Goal: Information Seeking & Learning: Compare options

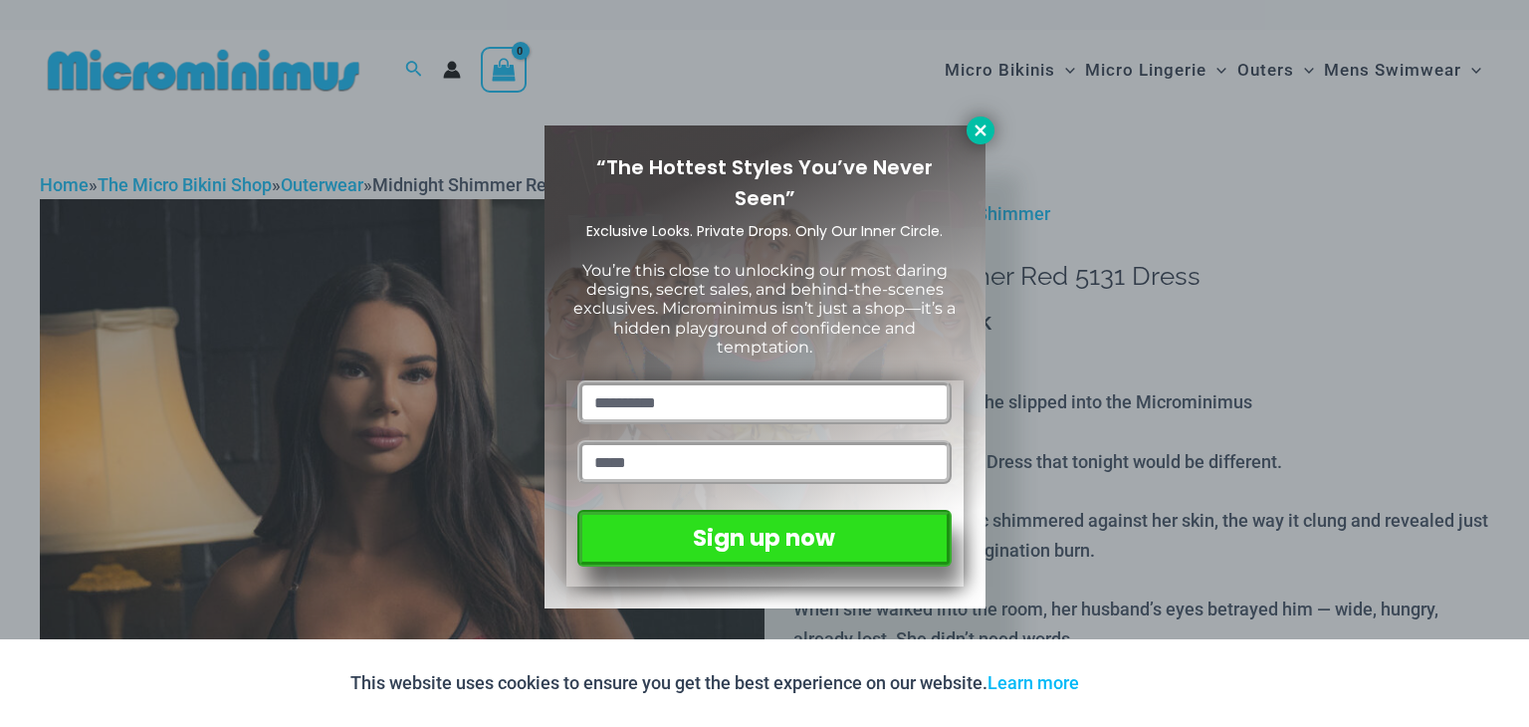
click at [979, 124] on icon at bounding box center [981, 130] width 18 height 18
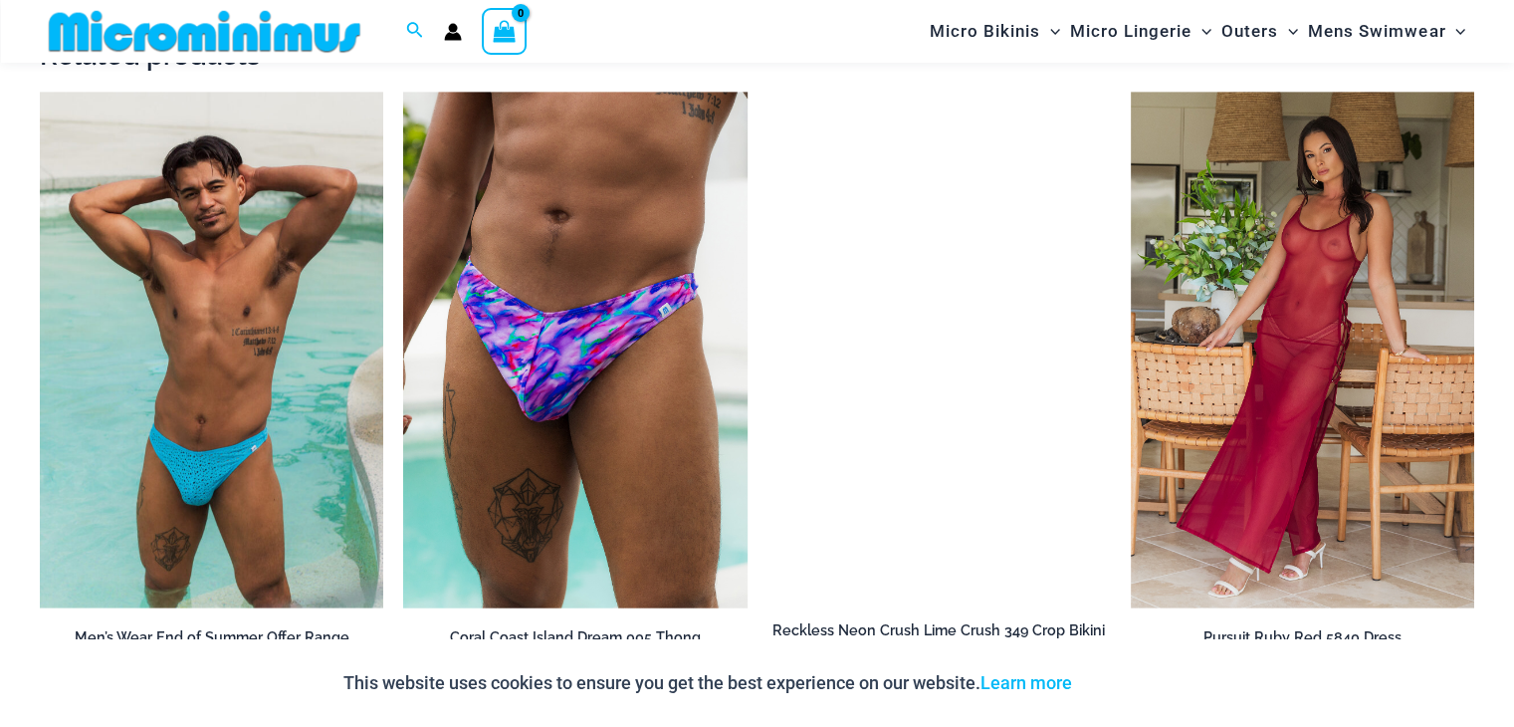
scroll to position [2412, 0]
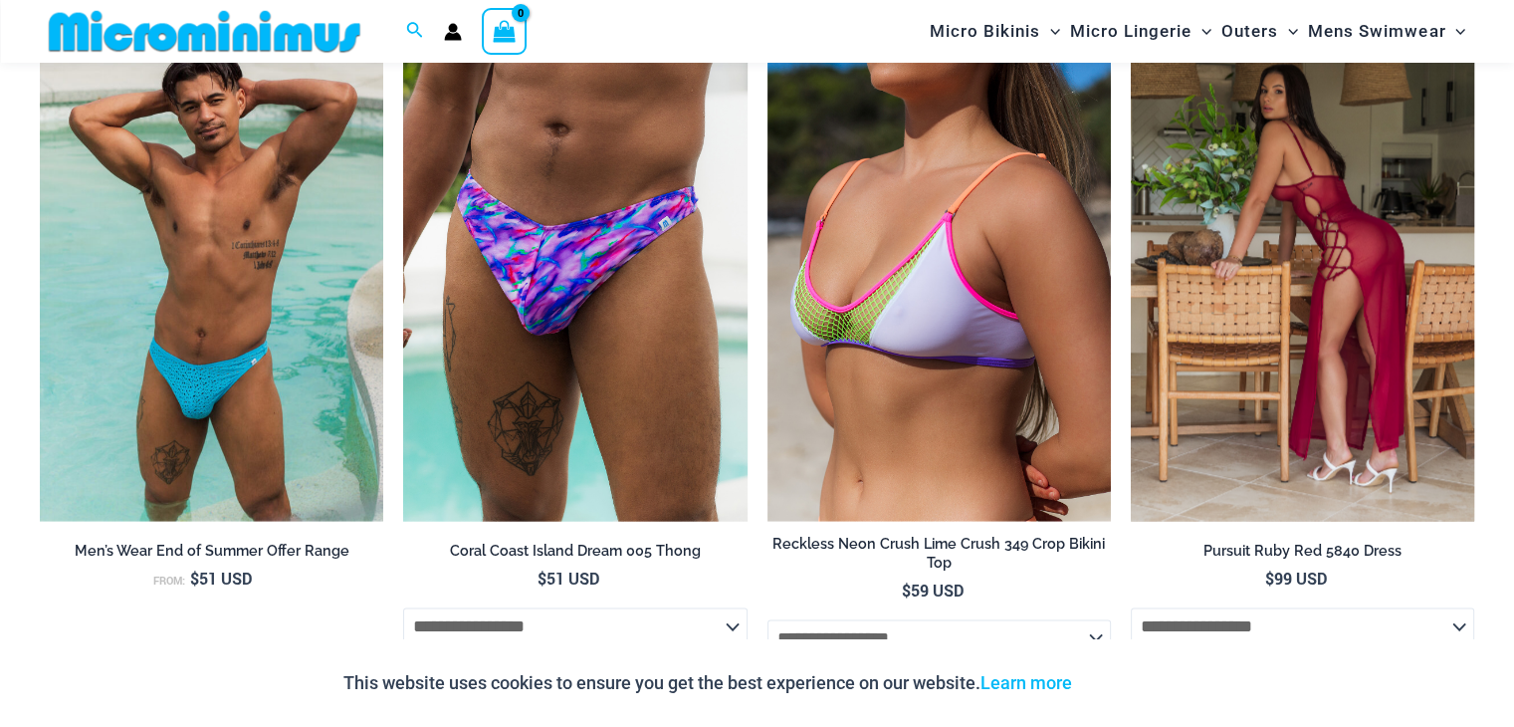
click at [1253, 180] on img at bounding box center [1302, 263] width 343 height 516
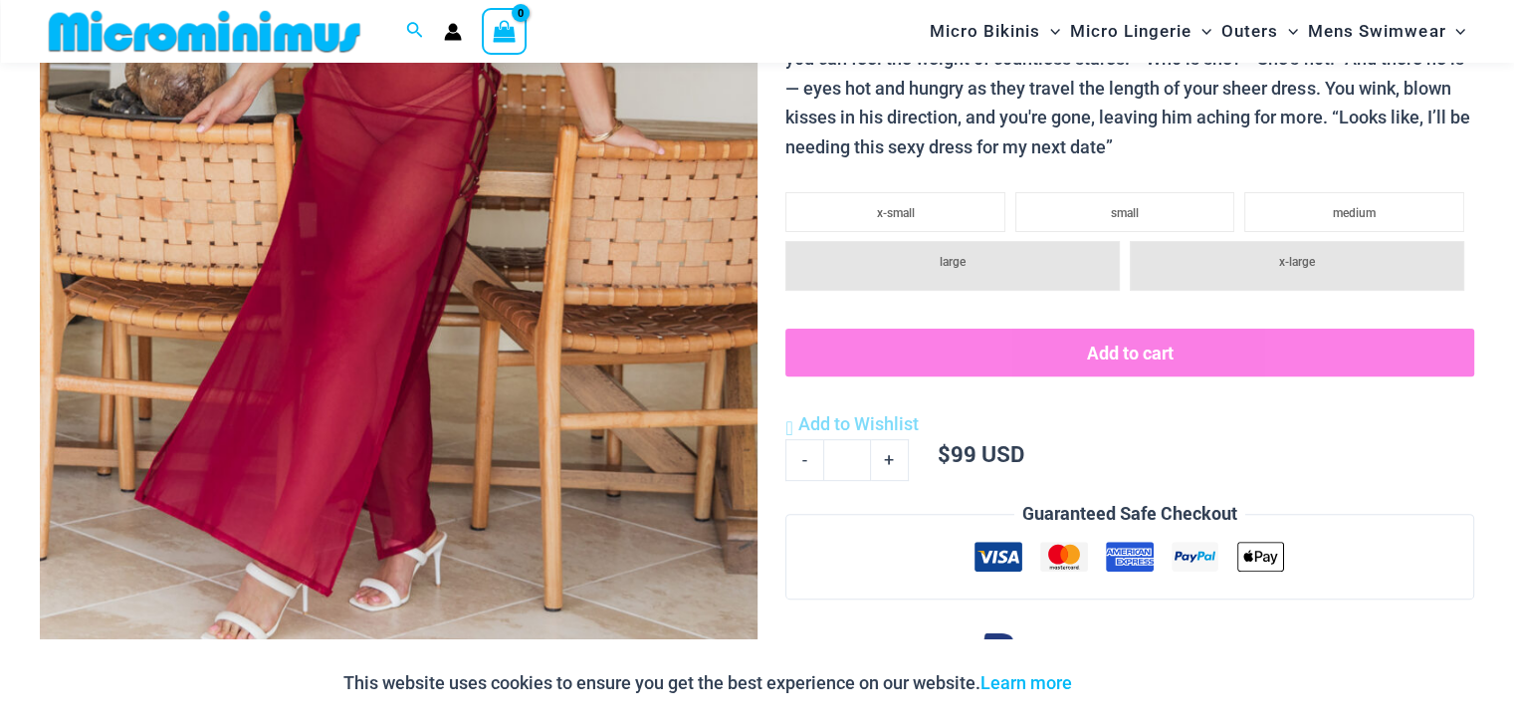
scroll to position [1198, 0]
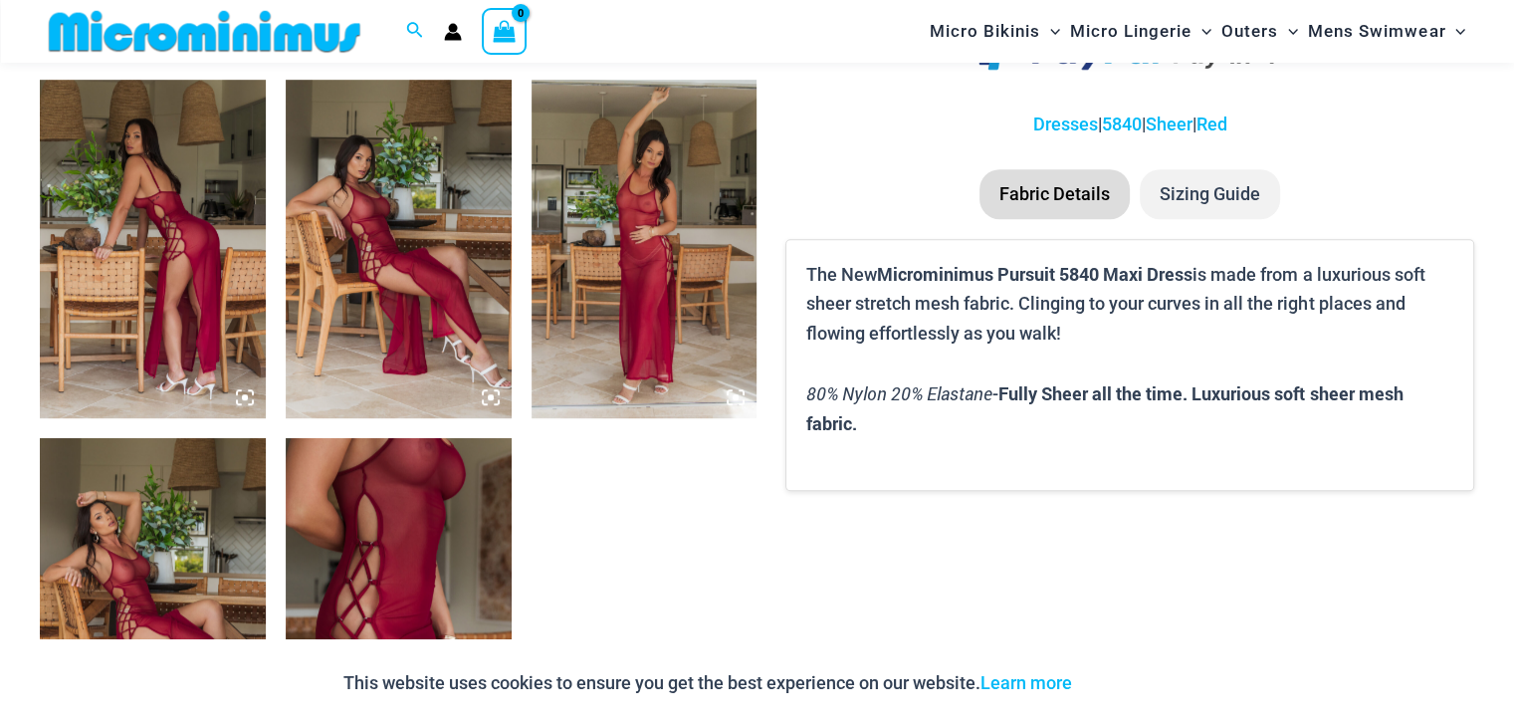
click at [679, 163] on img at bounding box center [645, 249] width 226 height 338
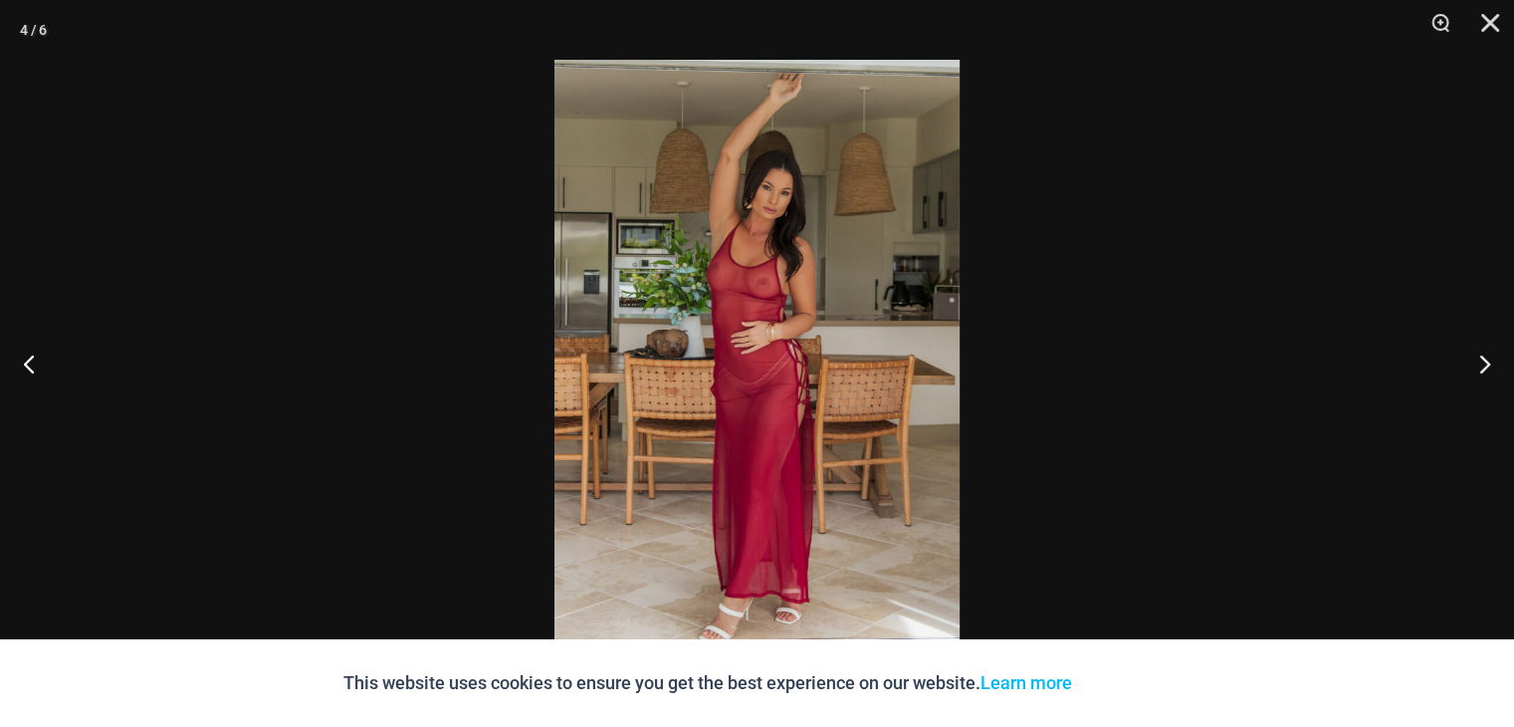
click at [679, 163] on img at bounding box center [757, 363] width 405 height 607
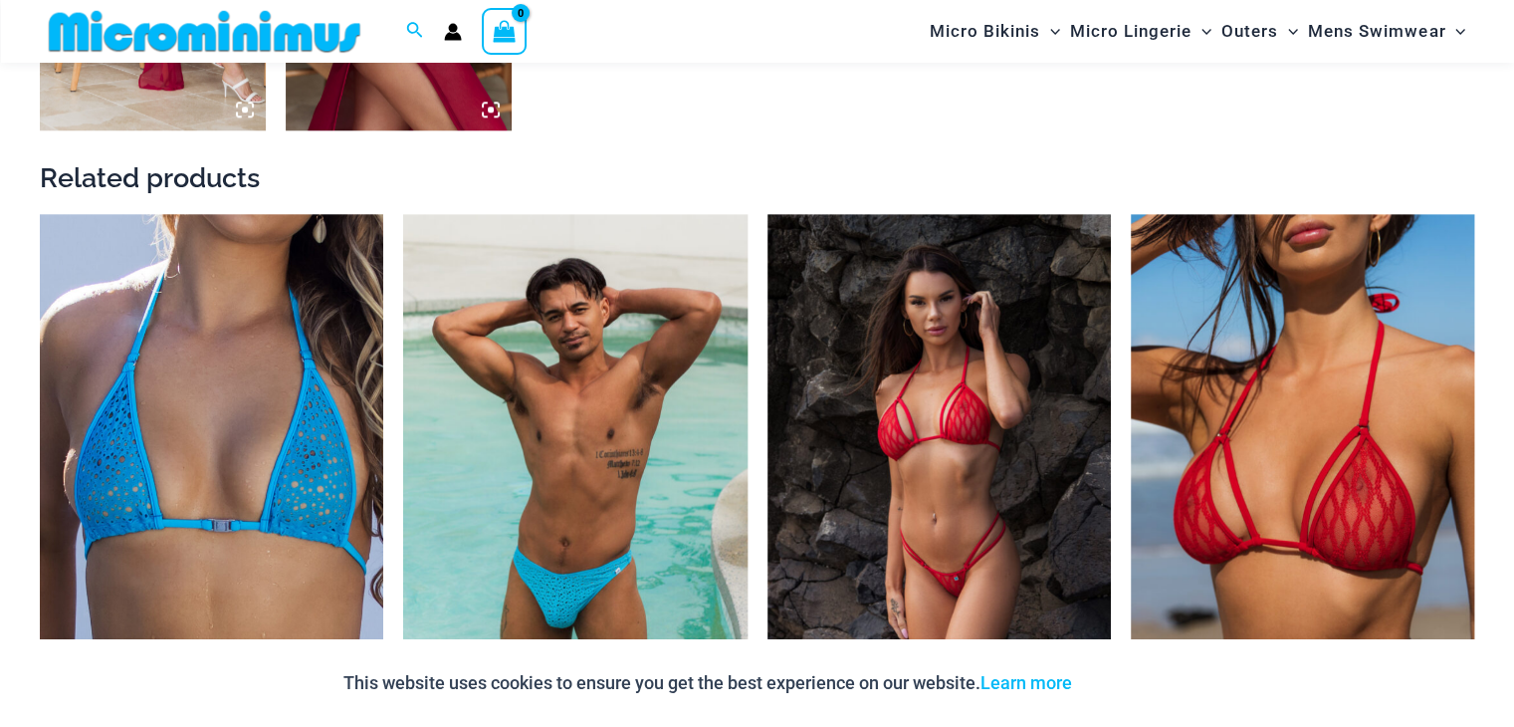
scroll to position [1885, 0]
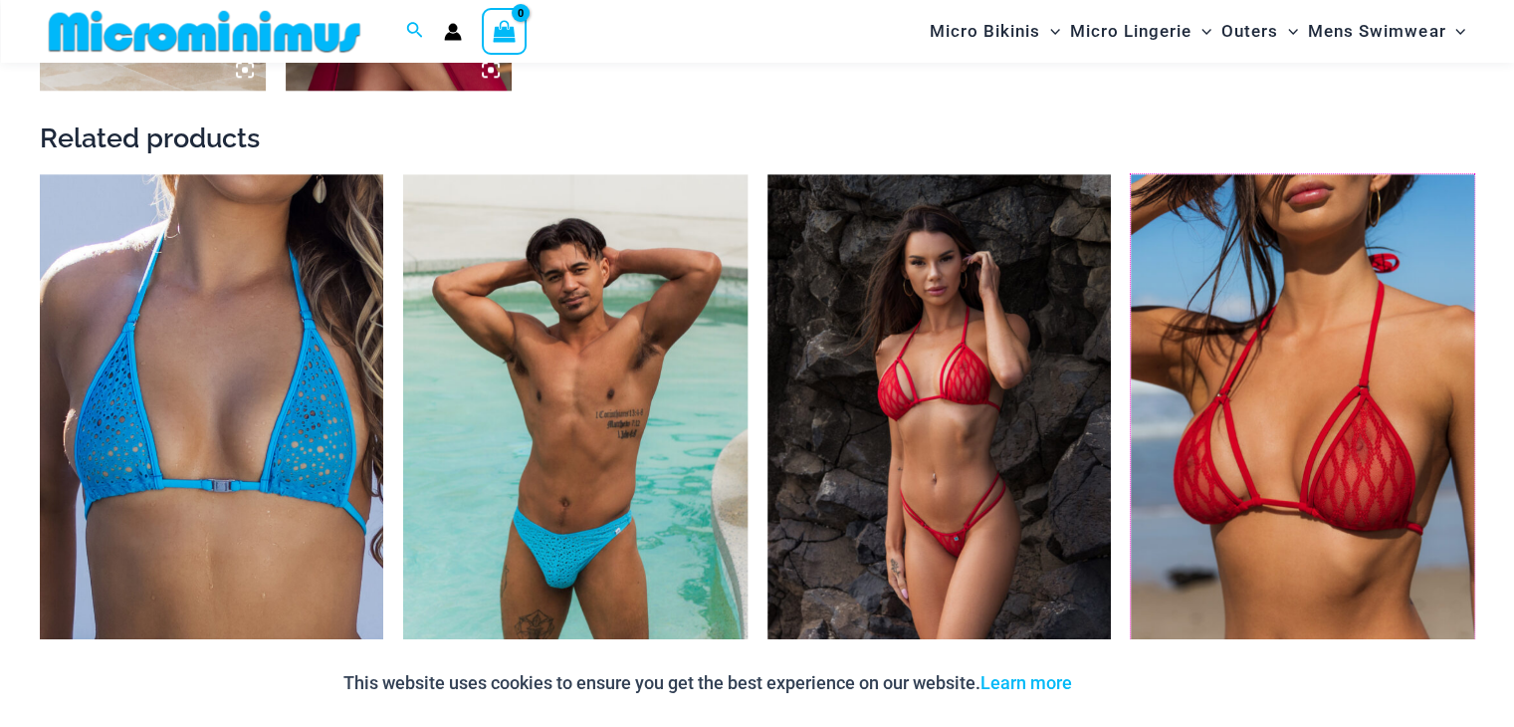
click at [1131, 174] on img at bounding box center [1131, 174] width 0 height 0
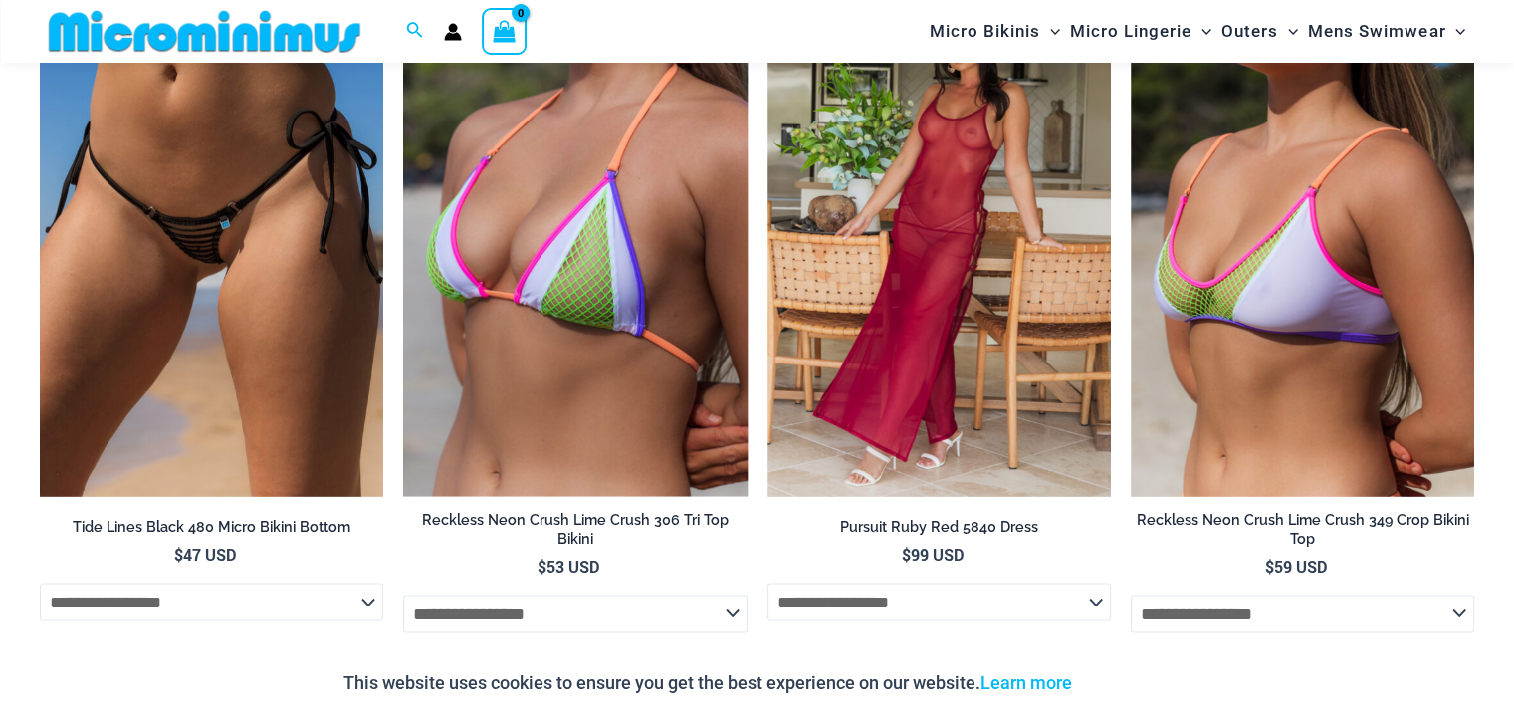
scroll to position [3628, 0]
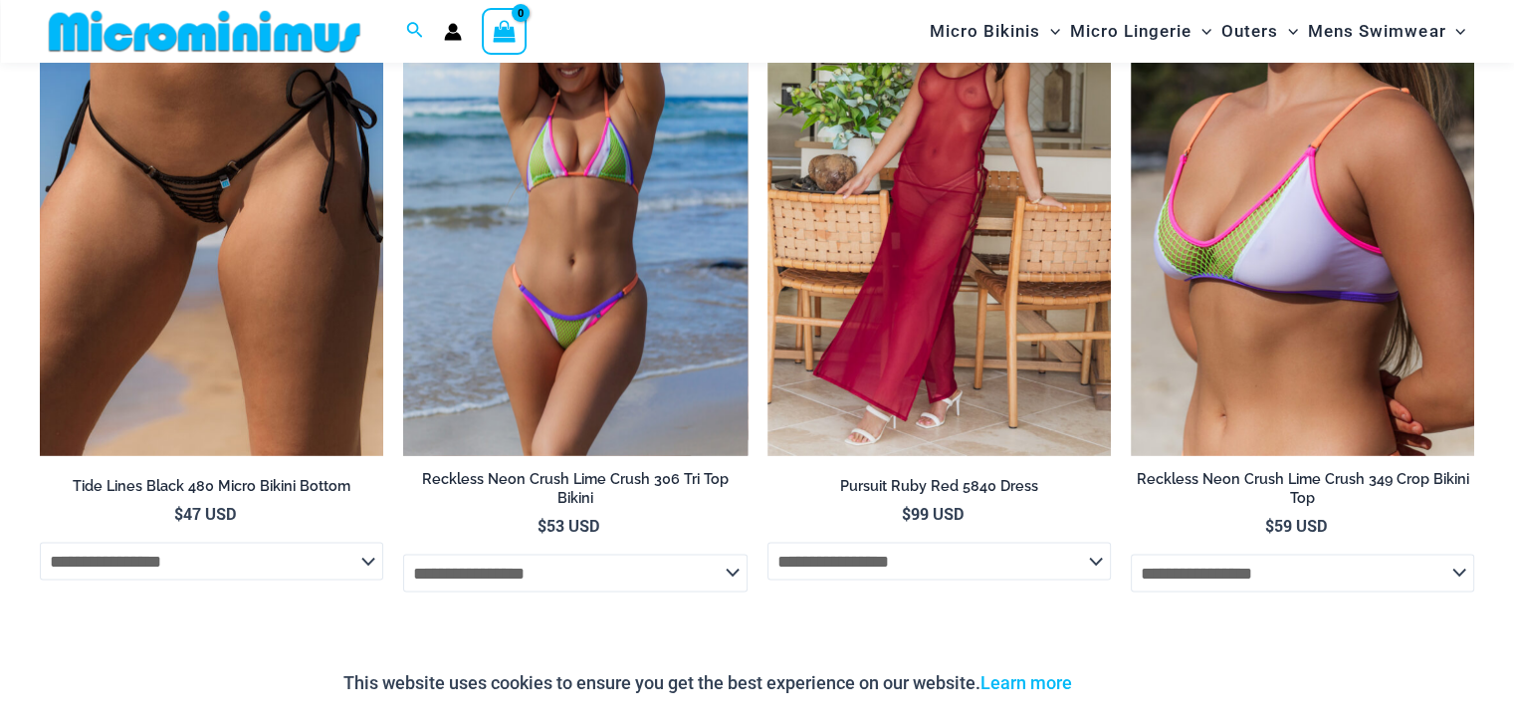
click at [656, 287] on img at bounding box center [574, 197] width 343 height 516
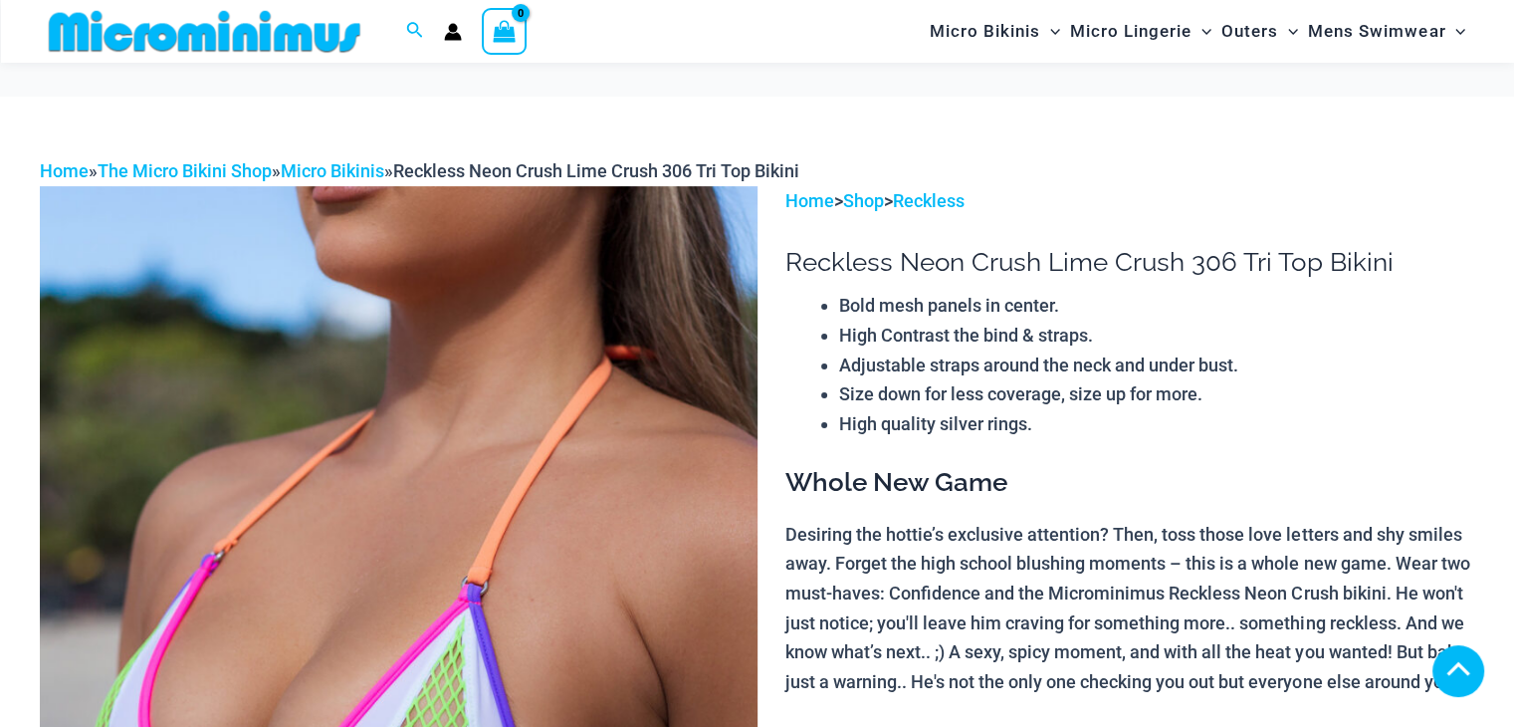
scroll to position [1215, 0]
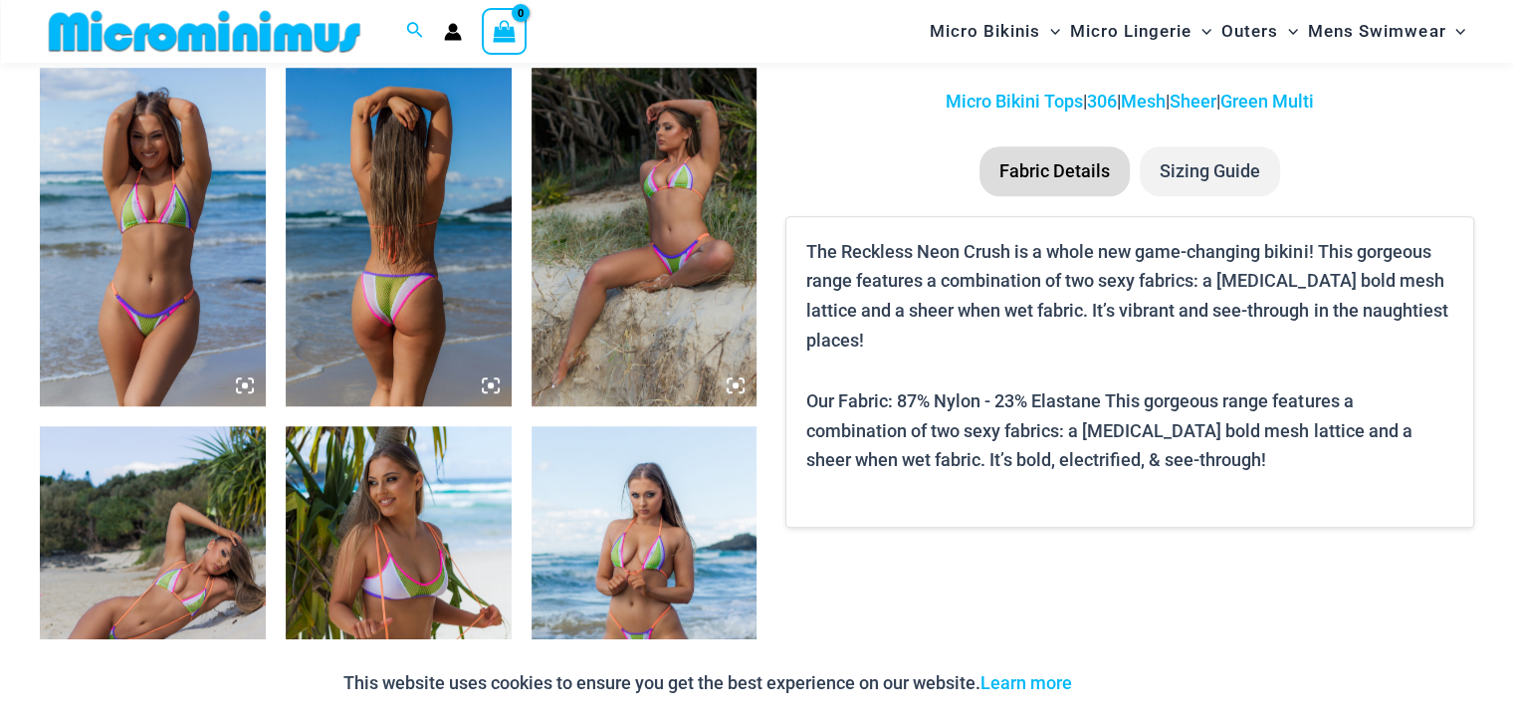
click at [613, 520] on img at bounding box center [645, 595] width 226 height 338
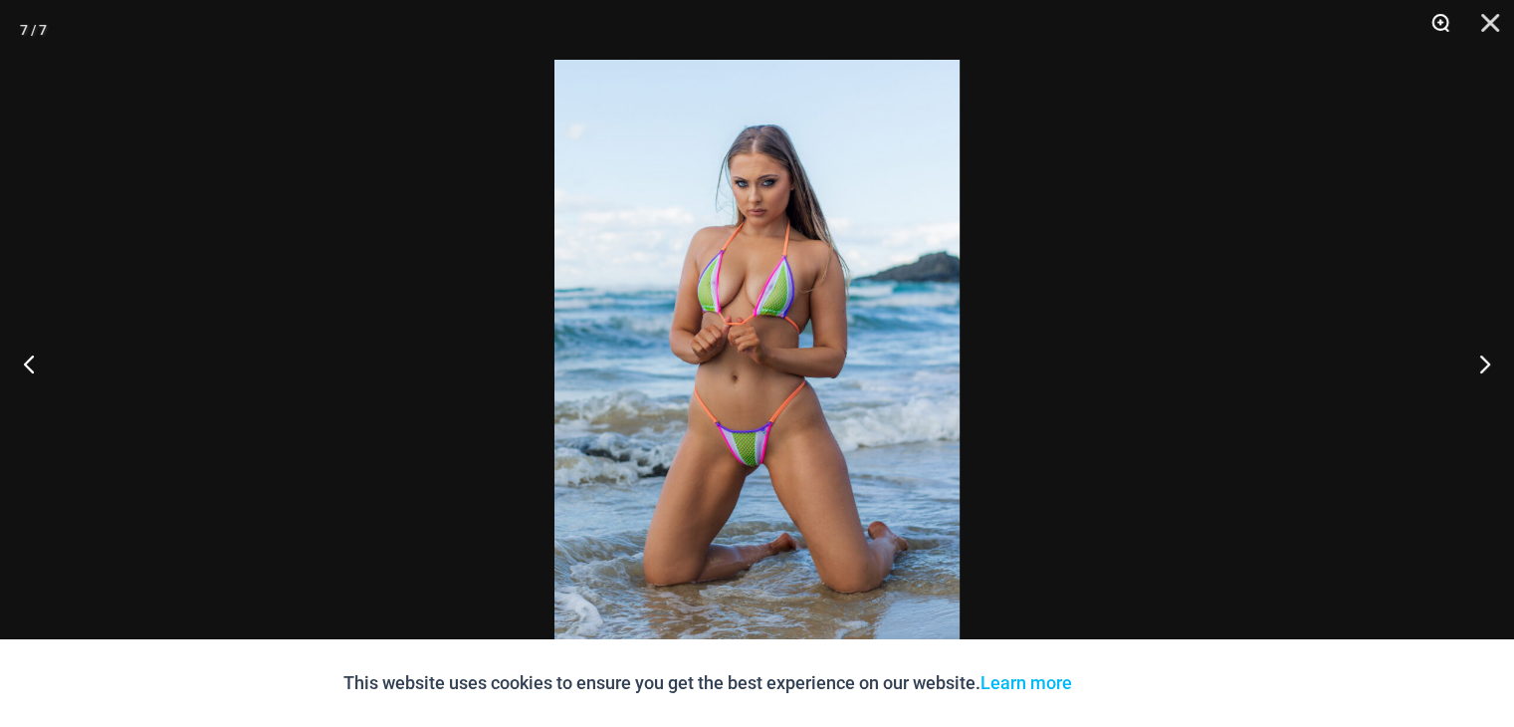
click at [1434, 29] on button "Zoom" at bounding box center [1434, 30] width 50 height 60
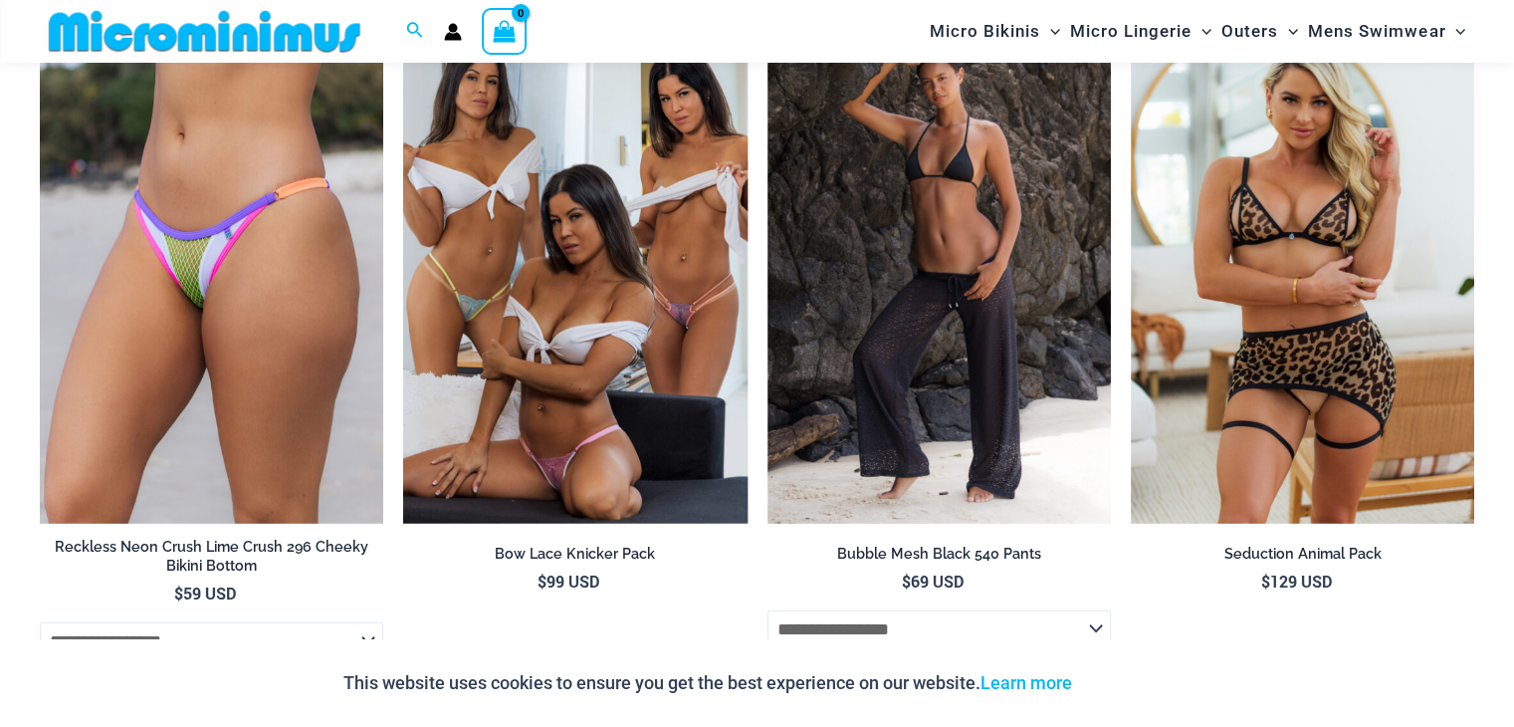
scroll to position [5441, 0]
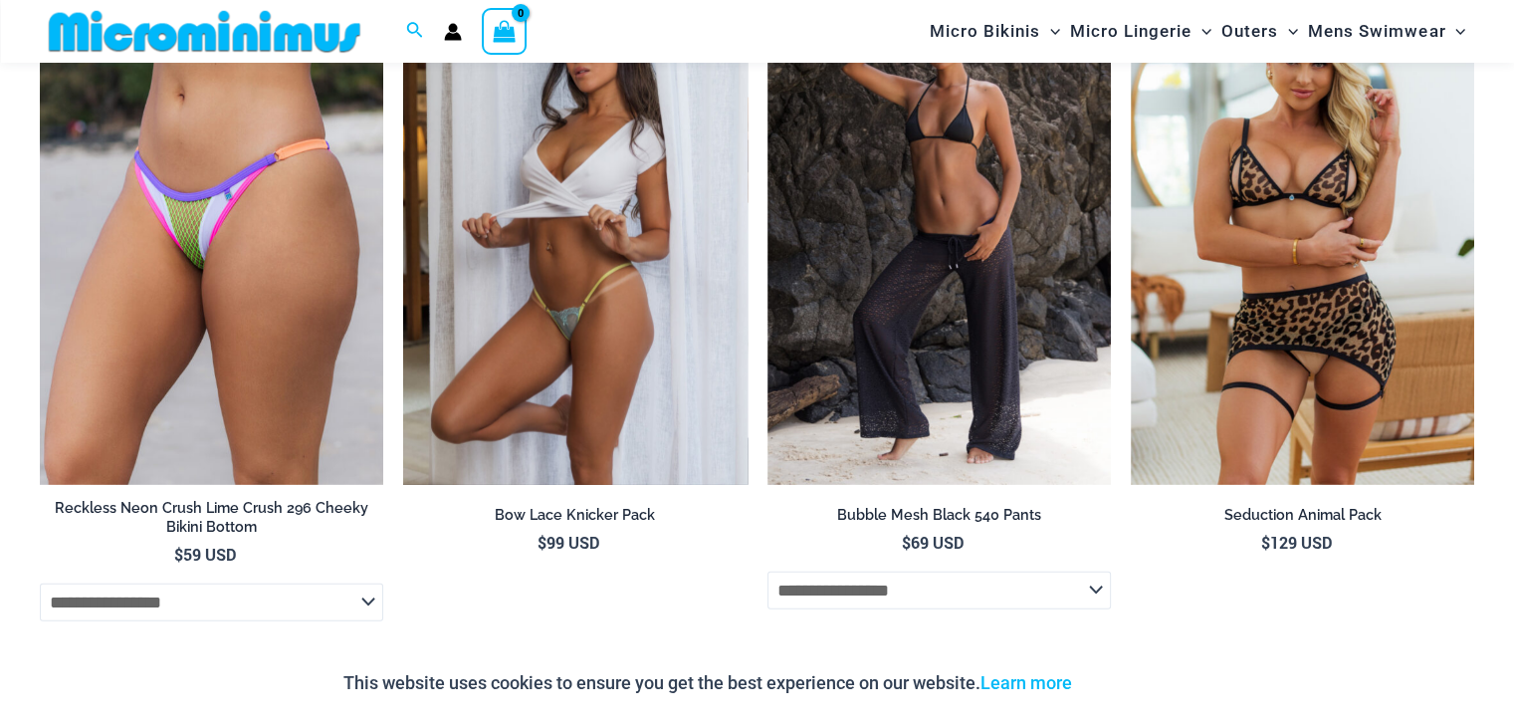
click at [580, 243] on img at bounding box center [574, 227] width 343 height 516
click at [588, 192] on img at bounding box center [574, 227] width 343 height 516
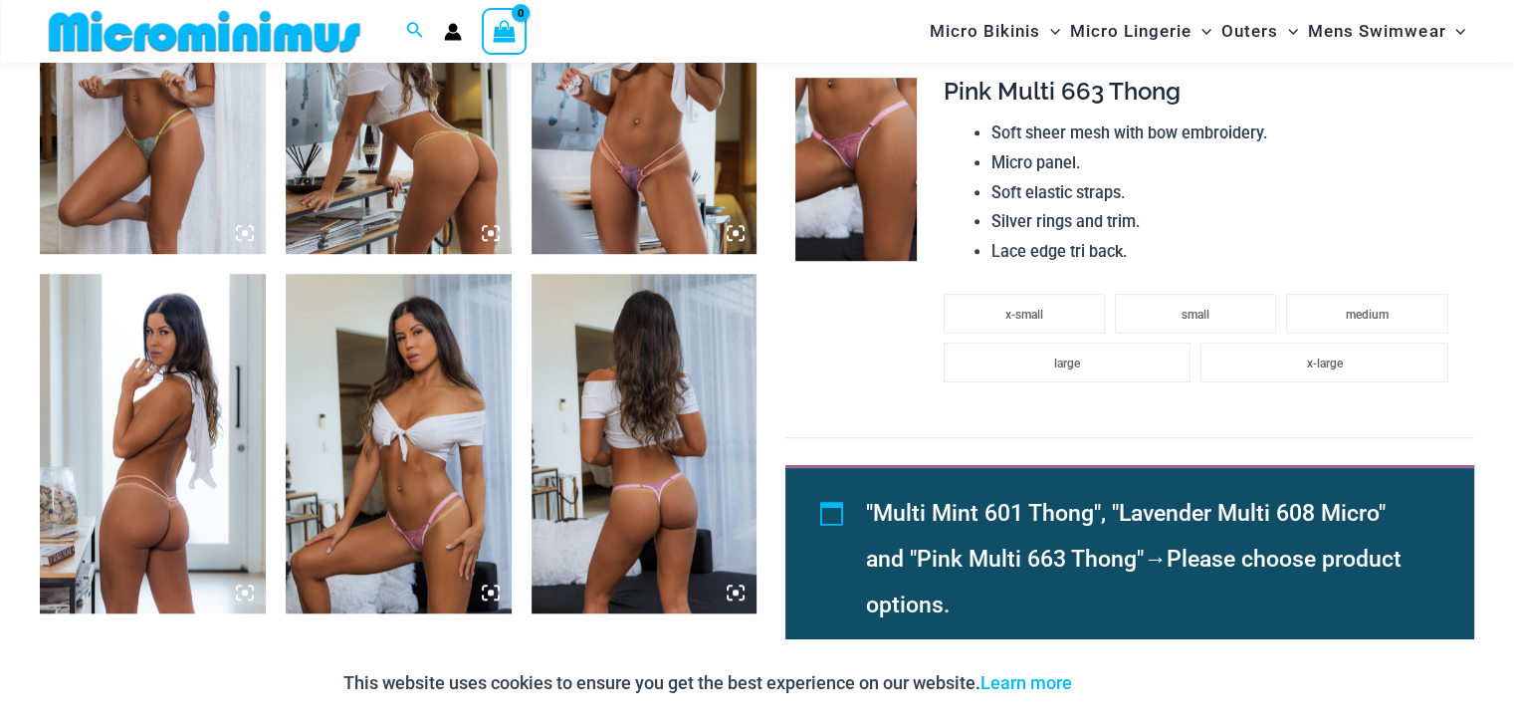
scroll to position [1364, 0]
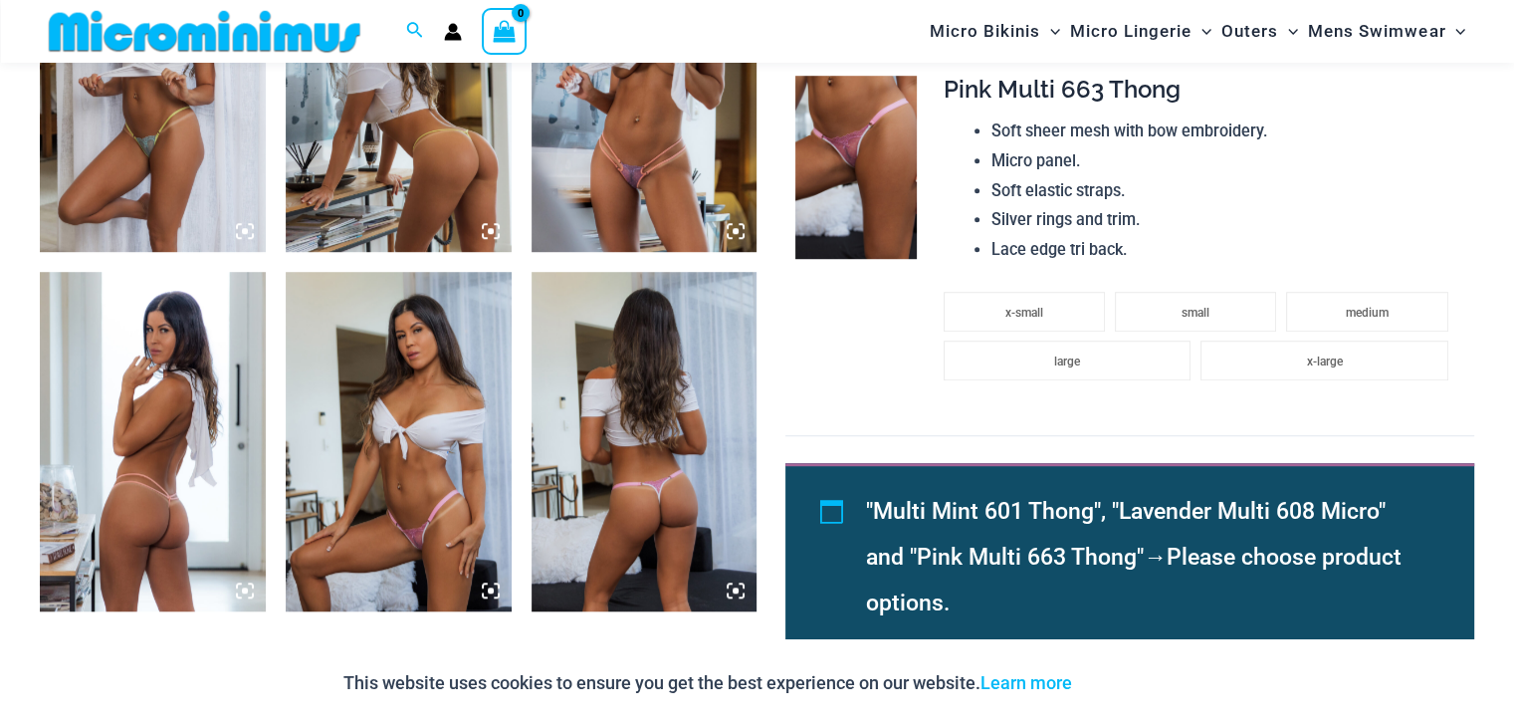
click at [618, 109] on img at bounding box center [645, 82] width 226 height 338
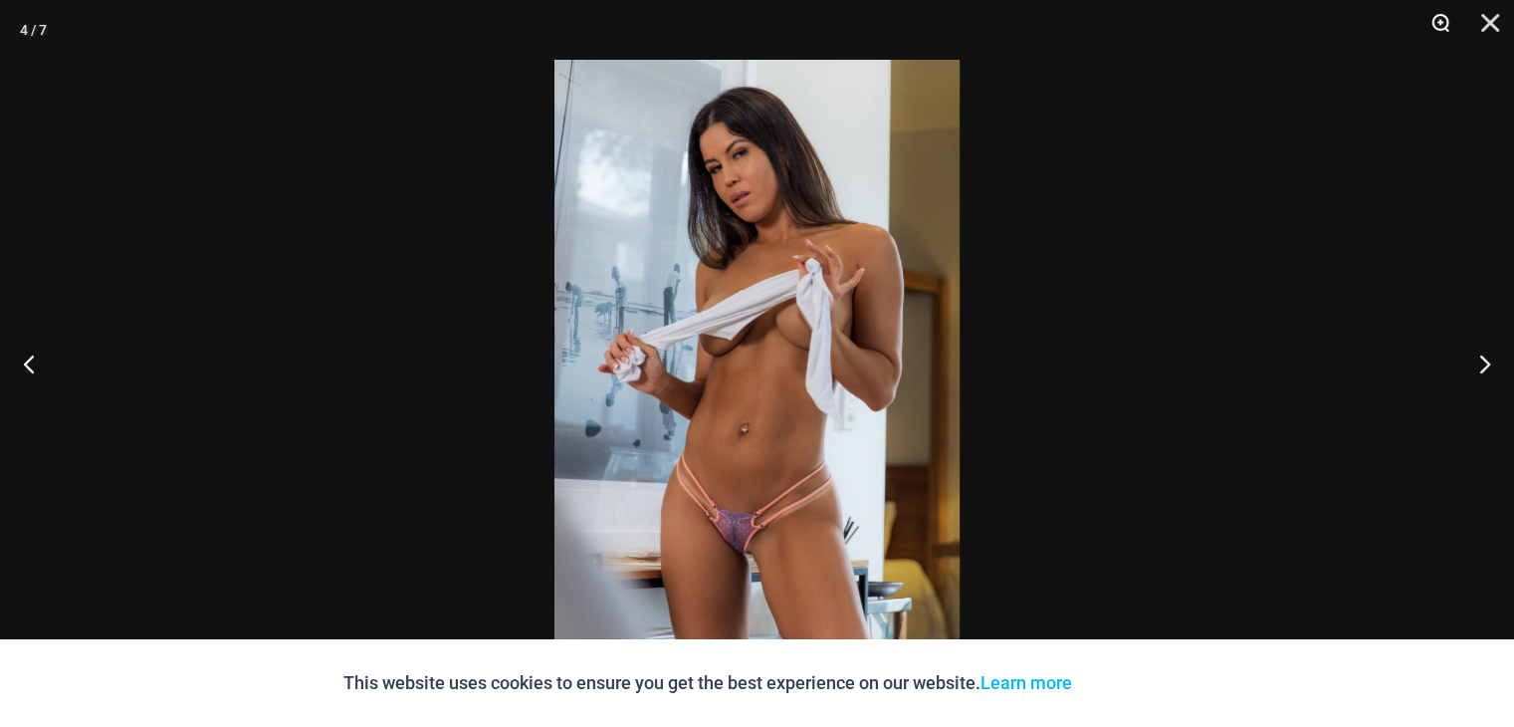
click at [1428, 25] on button "Zoom" at bounding box center [1434, 30] width 50 height 60
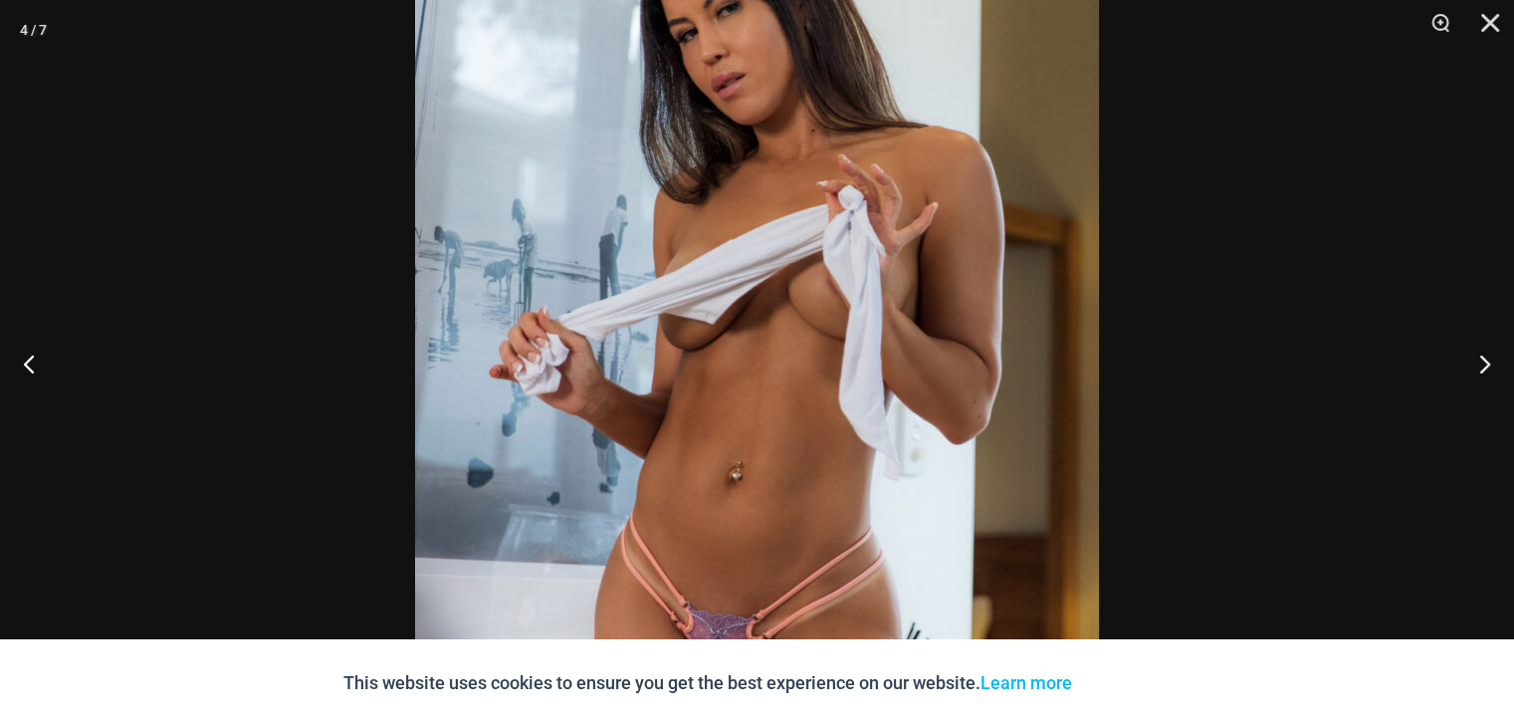
scroll to position [1901, 0]
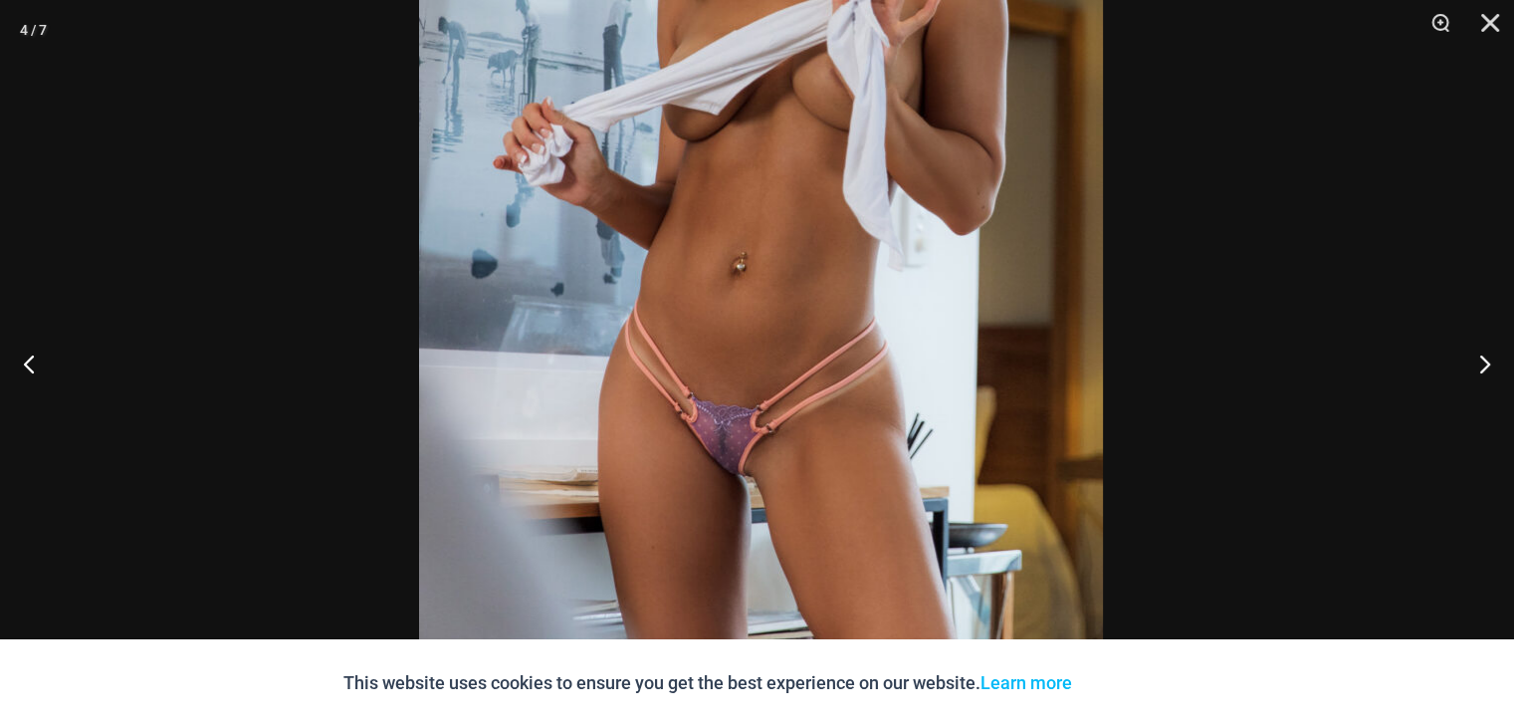
click at [956, 148] on img at bounding box center [761, 154] width 684 height 1025
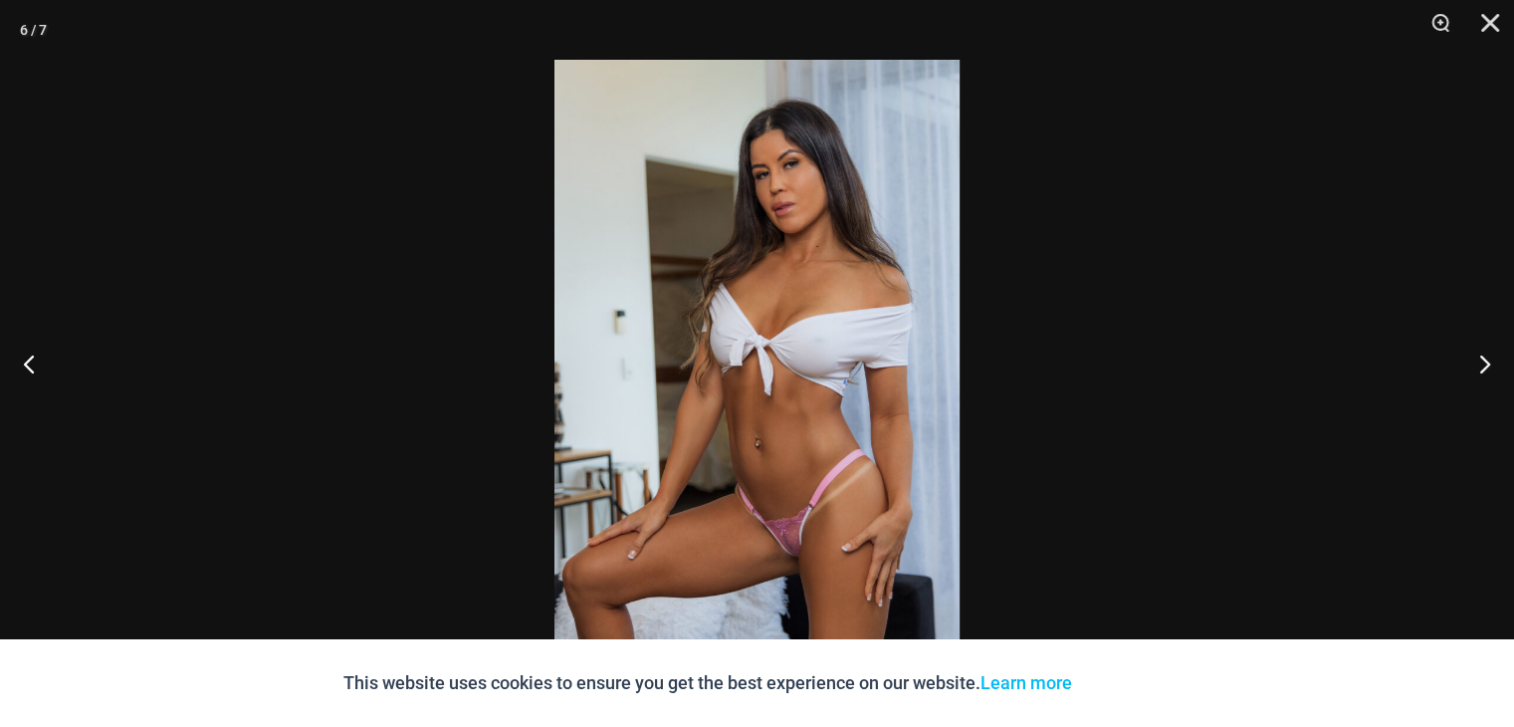
click at [836, 328] on img at bounding box center [757, 363] width 405 height 607
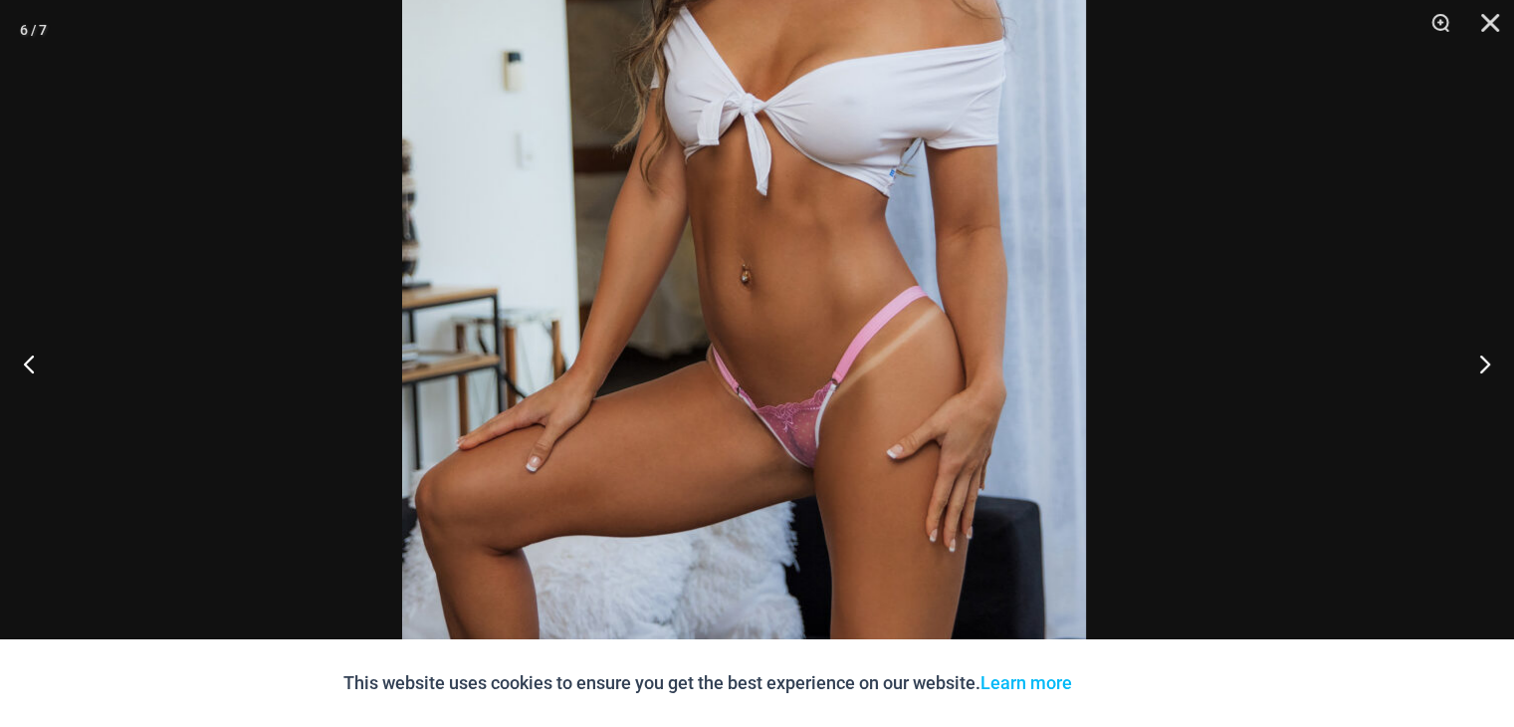
click at [811, 30] on img at bounding box center [744, 141] width 684 height 1025
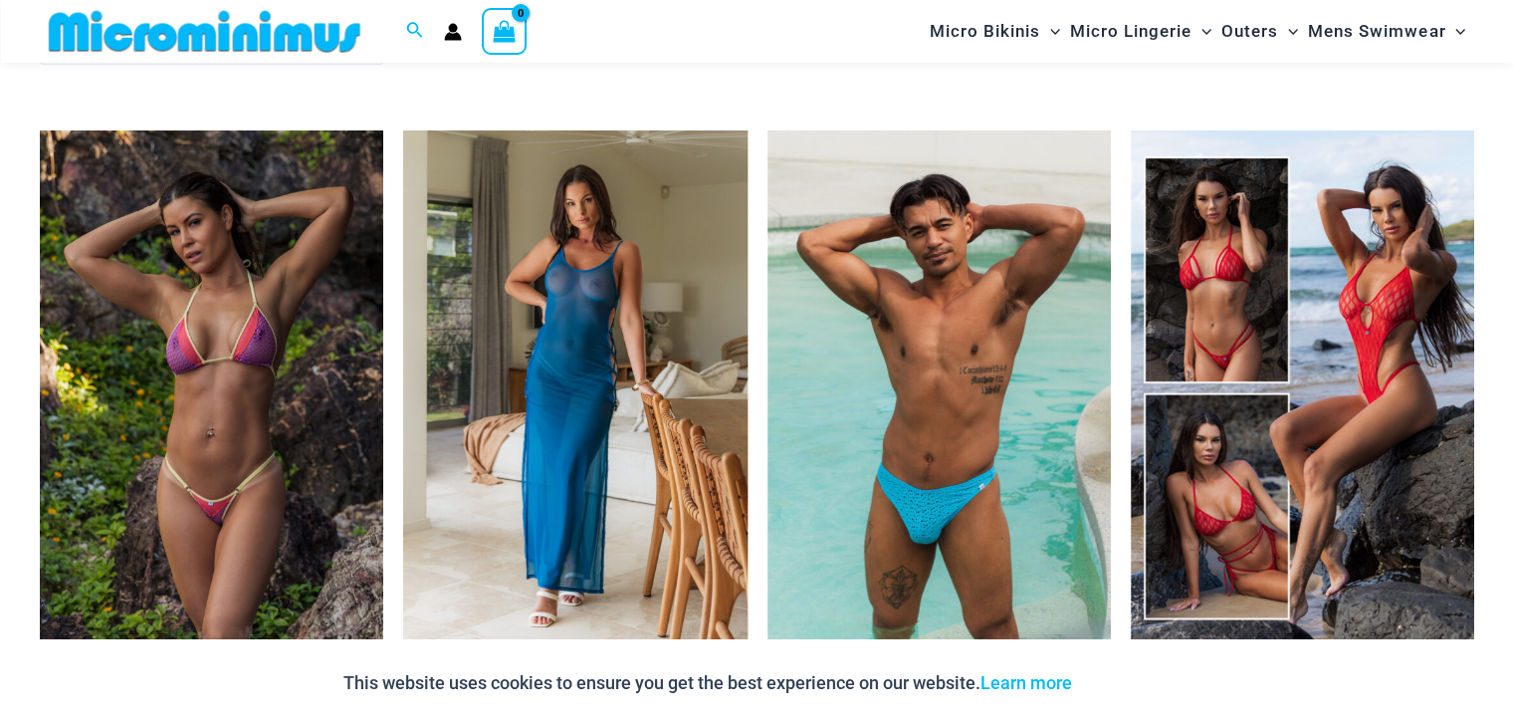
scroll to position [6049, 0]
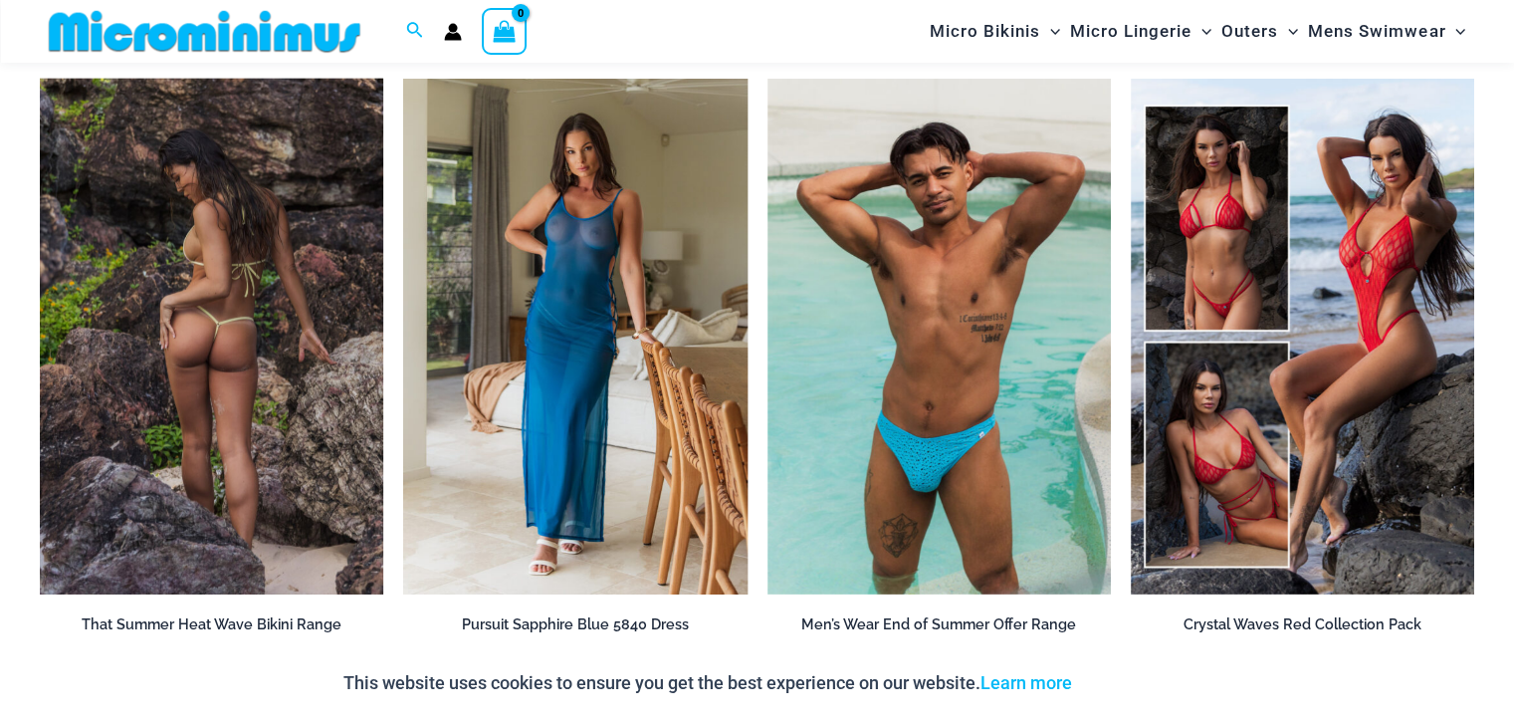
click at [152, 308] on img at bounding box center [211, 337] width 343 height 516
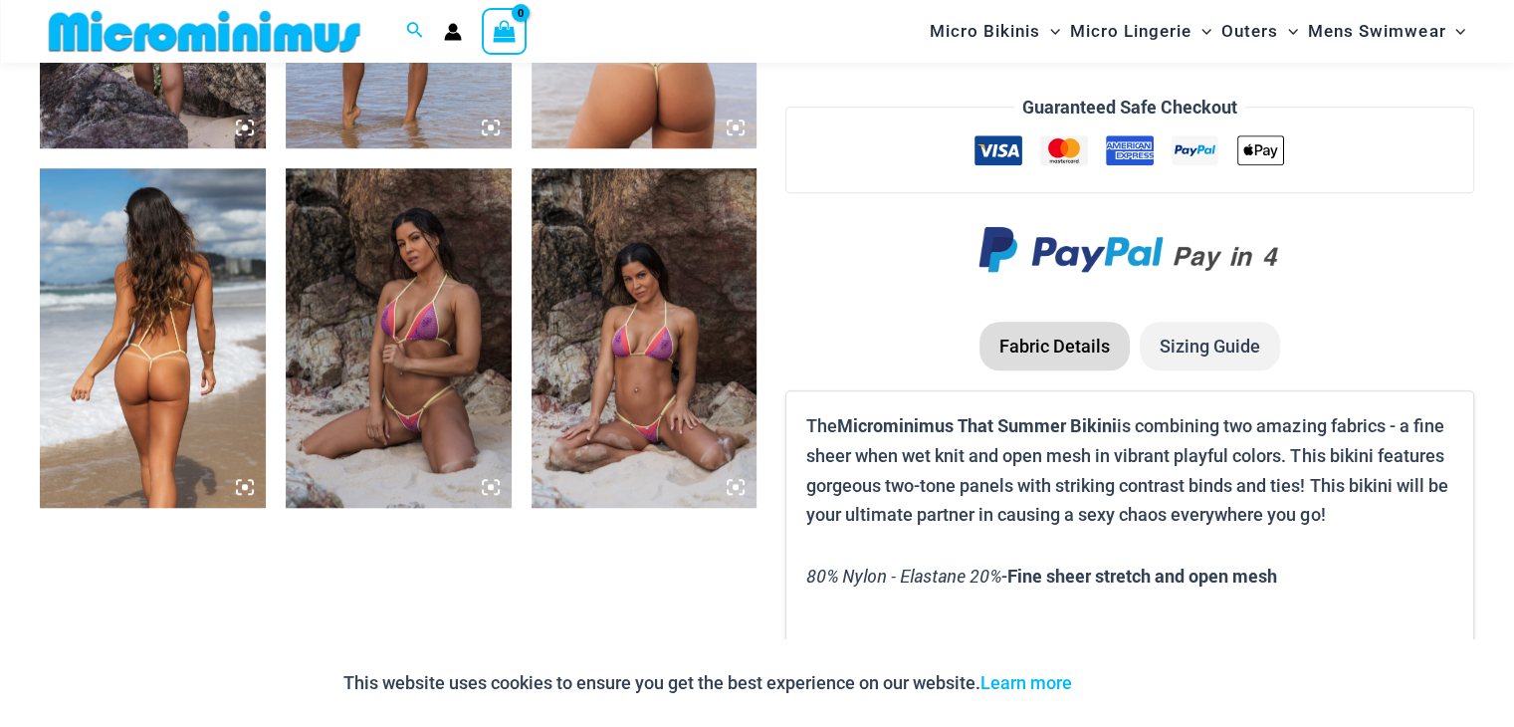
scroll to position [1475, 0]
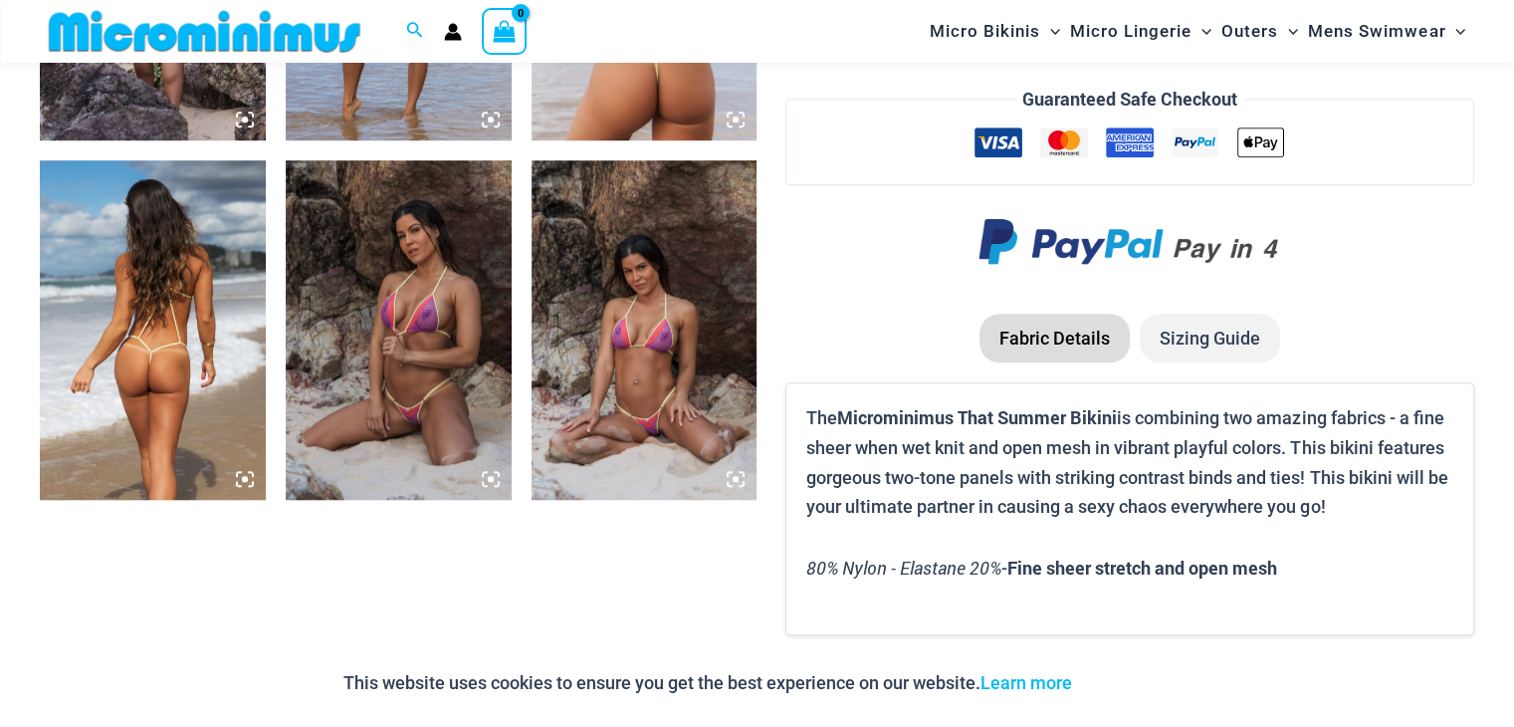
click at [673, 313] on img at bounding box center [645, 329] width 226 height 338
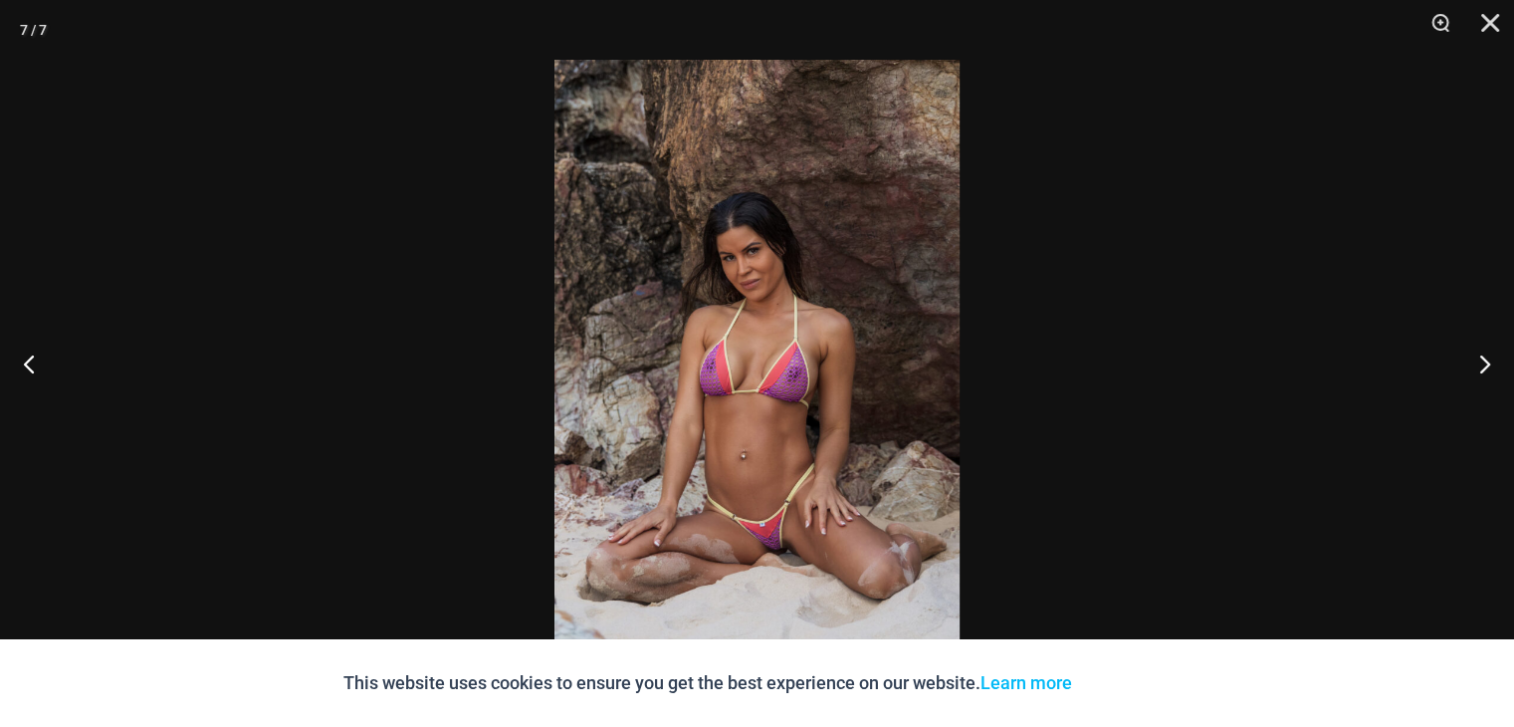
click at [673, 313] on img at bounding box center [757, 363] width 405 height 607
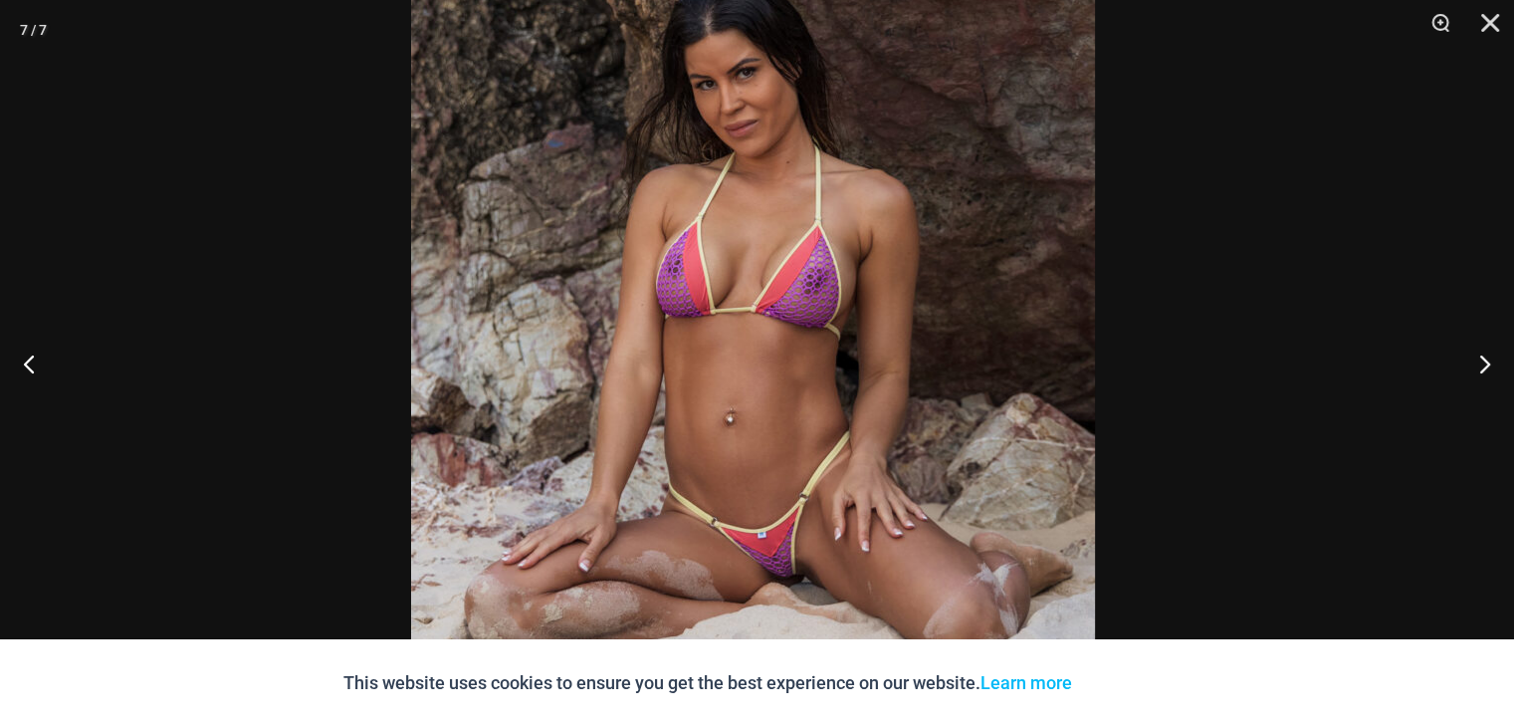
click at [865, 295] on img at bounding box center [753, 262] width 684 height 1025
